Goal: Navigation & Orientation: Find specific page/section

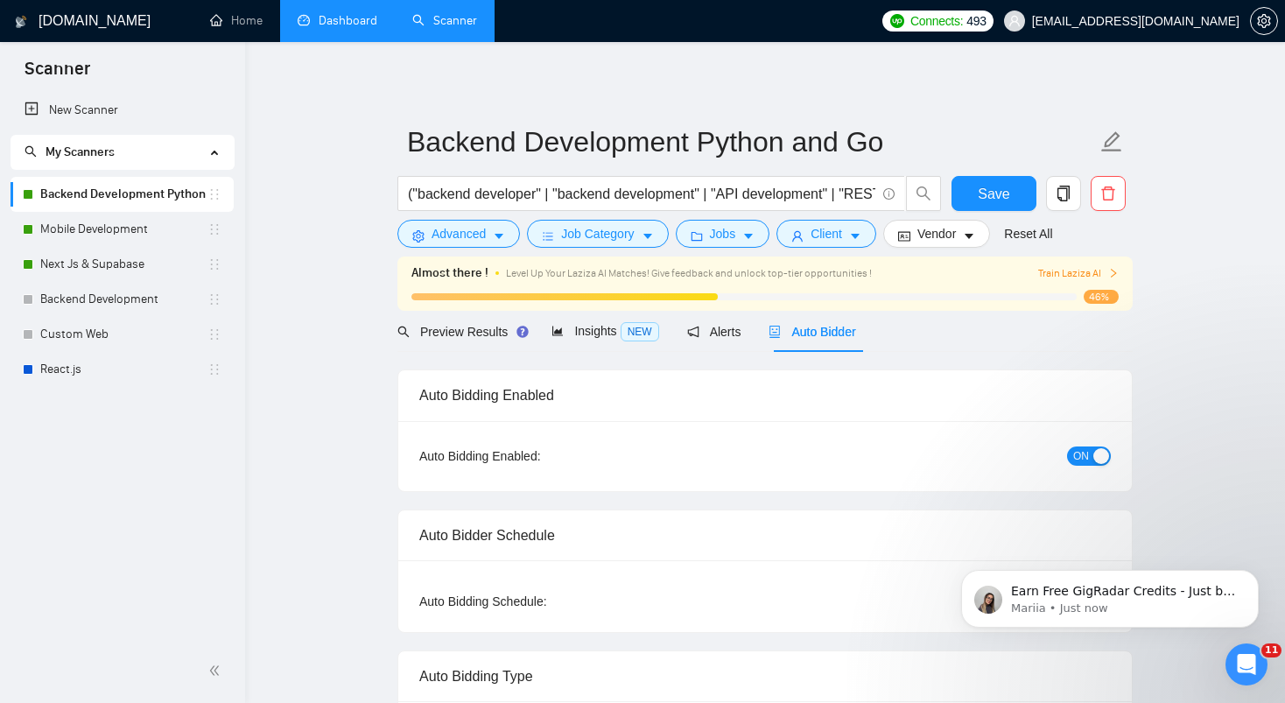
click at [349, 28] on link "Dashboard" at bounding box center [338, 20] width 80 height 15
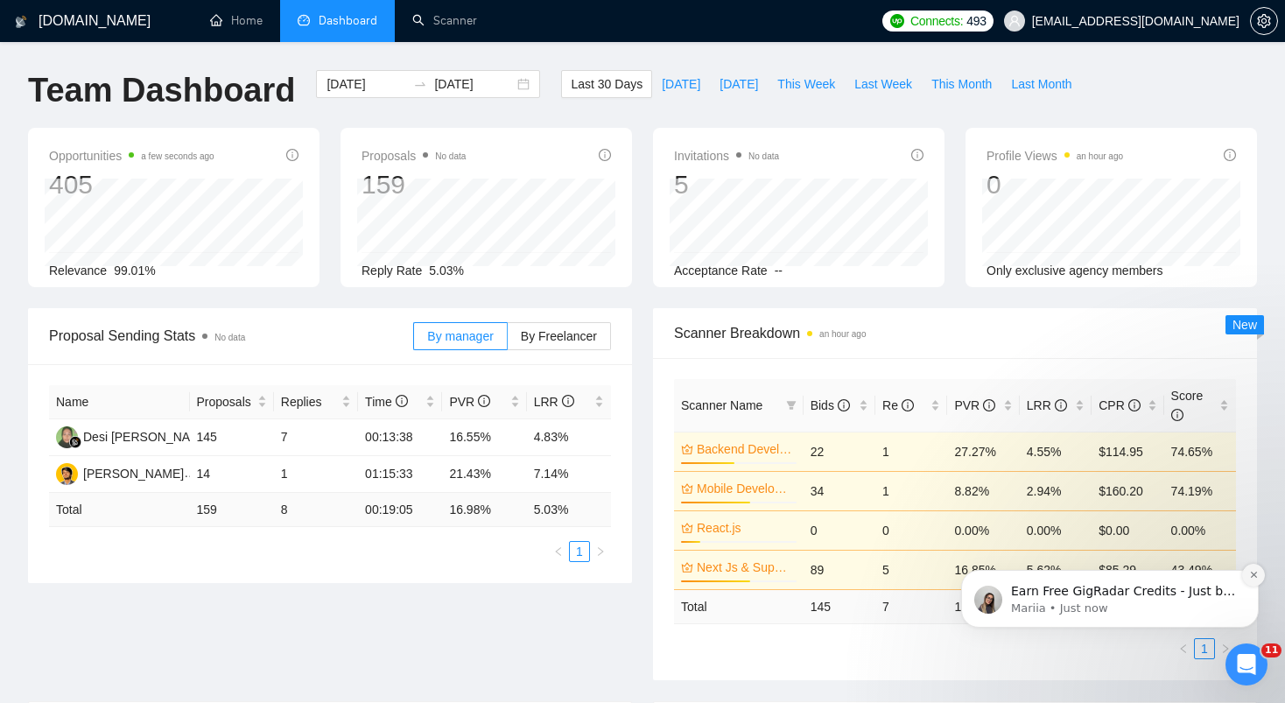
click at [1256, 576] on icon "Dismiss notification" at bounding box center [1254, 575] width 10 height 10
